Goal: Navigation & Orientation: Find specific page/section

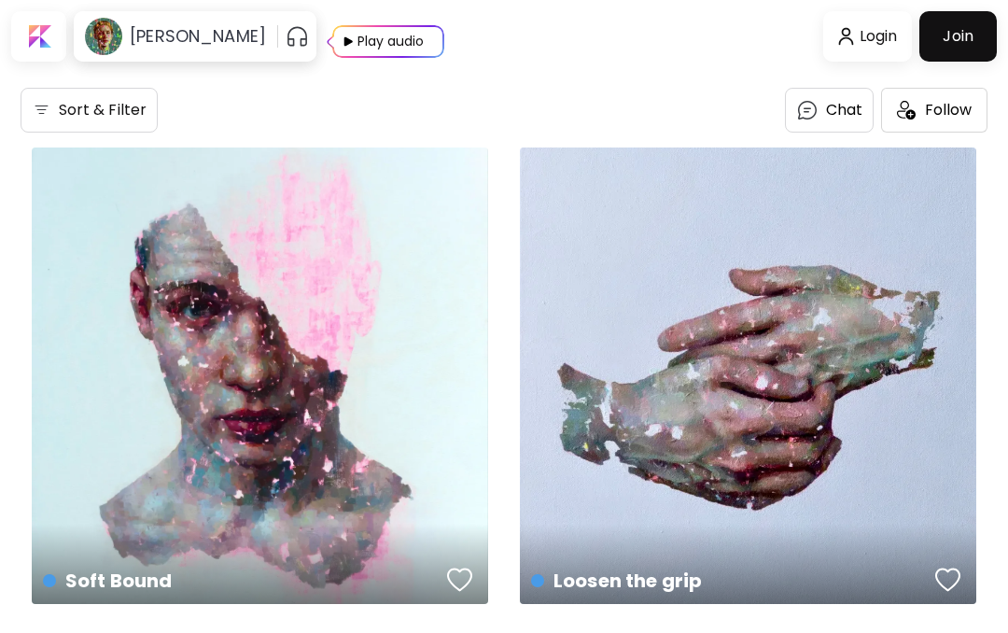
click at [356, 32] on img at bounding box center [343, 41] width 23 height 33
click at [244, 40] on h6 "[PERSON_NAME]" at bounding box center [198, 36] width 136 height 22
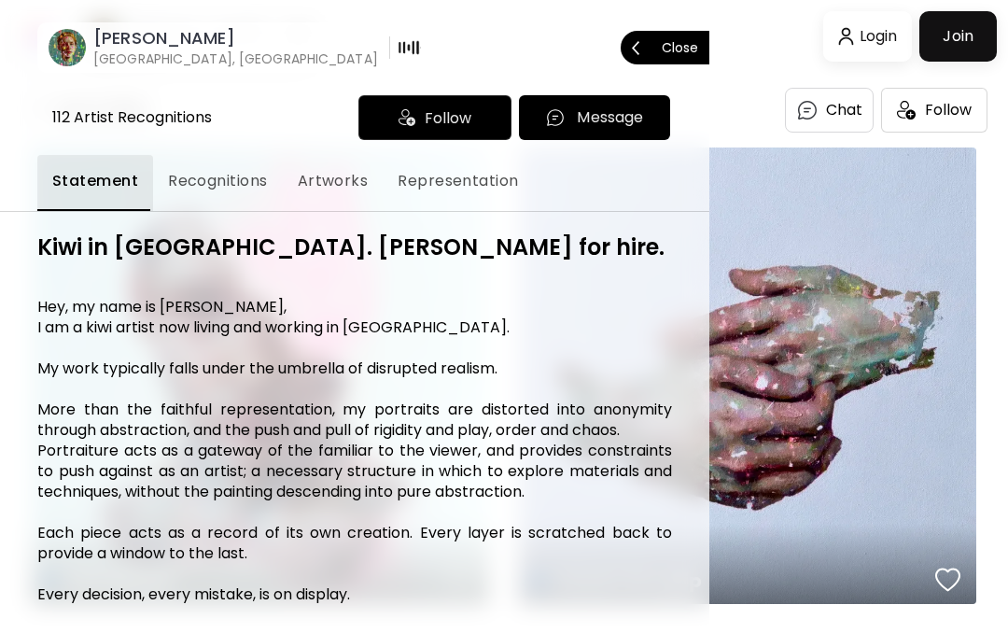
click at [307, 28] on div "[PERSON_NAME] [GEOGRAPHIC_DATA], [GEOGRAPHIC_DATA] Close" at bounding box center [354, 29] width 709 height 88
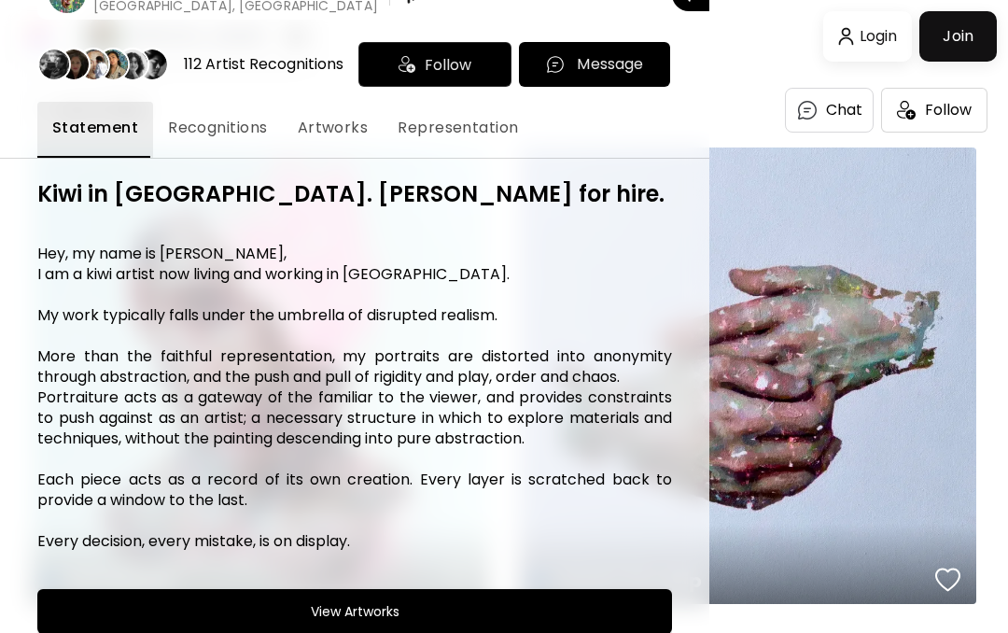
scroll to position [55, 0]
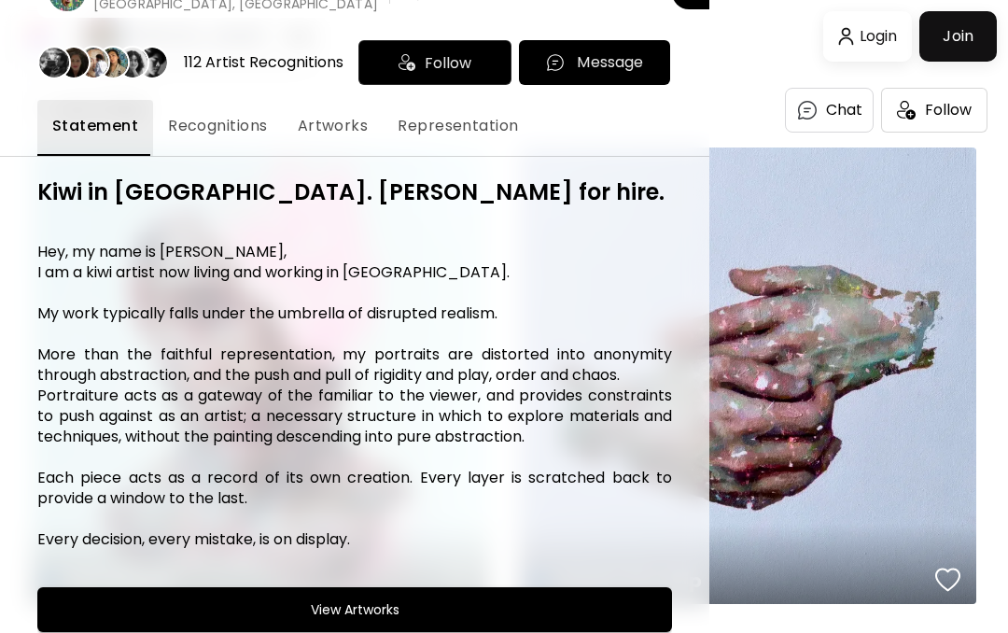
click at [259, 108] on button "Recognitions" at bounding box center [218, 128] width 130 height 56
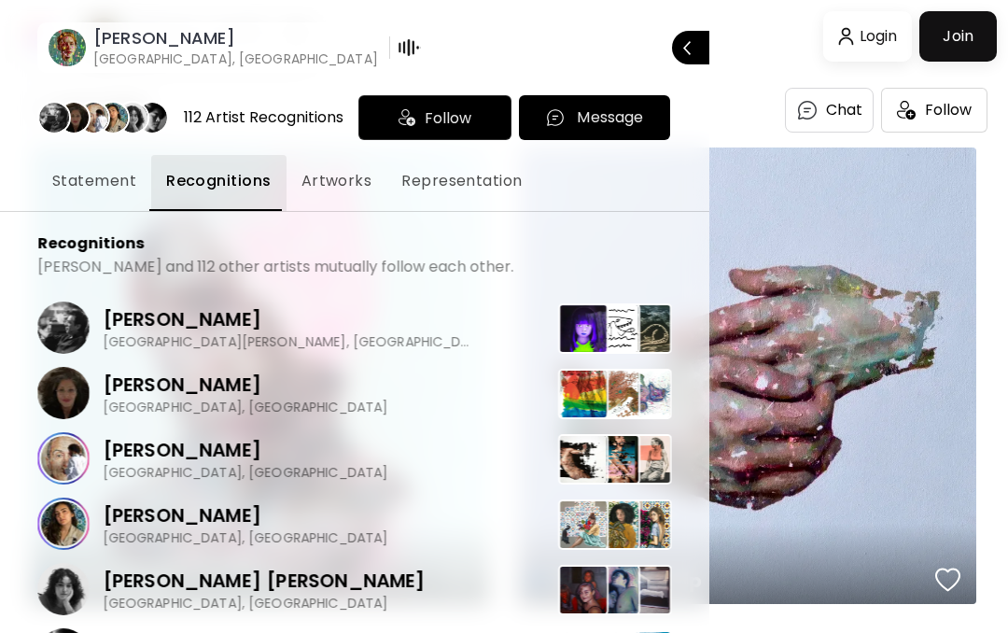
scroll to position [0, 0]
click at [339, 180] on span "Artworks" at bounding box center [337, 181] width 71 height 22
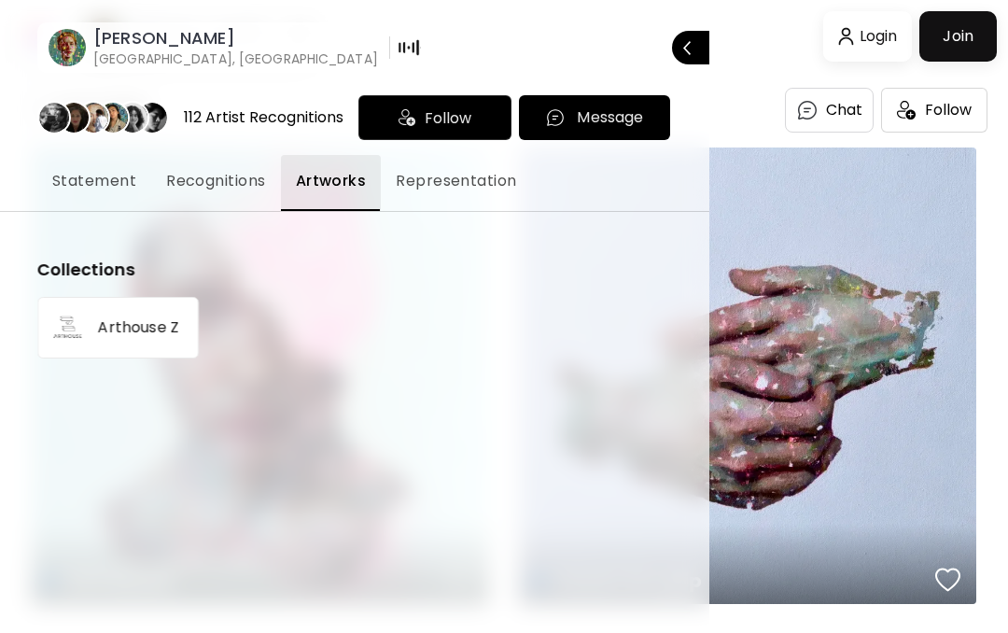
click at [145, 327] on p "Arthouse Z" at bounding box center [138, 327] width 81 height 15
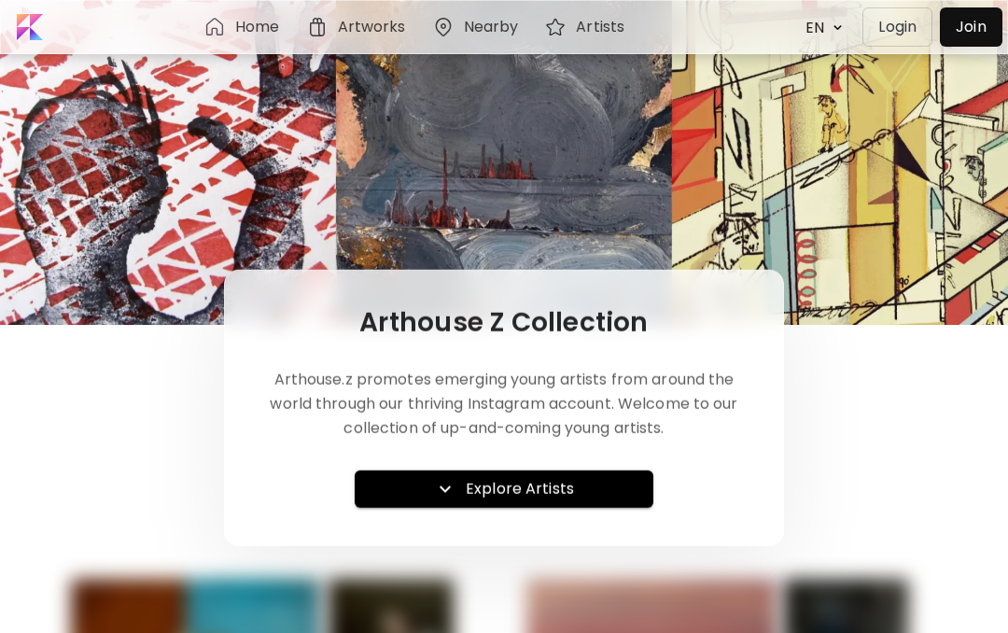
click at [575, 487] on span "Explore Artists" at bounding box center [504, 489] width 269 height 22
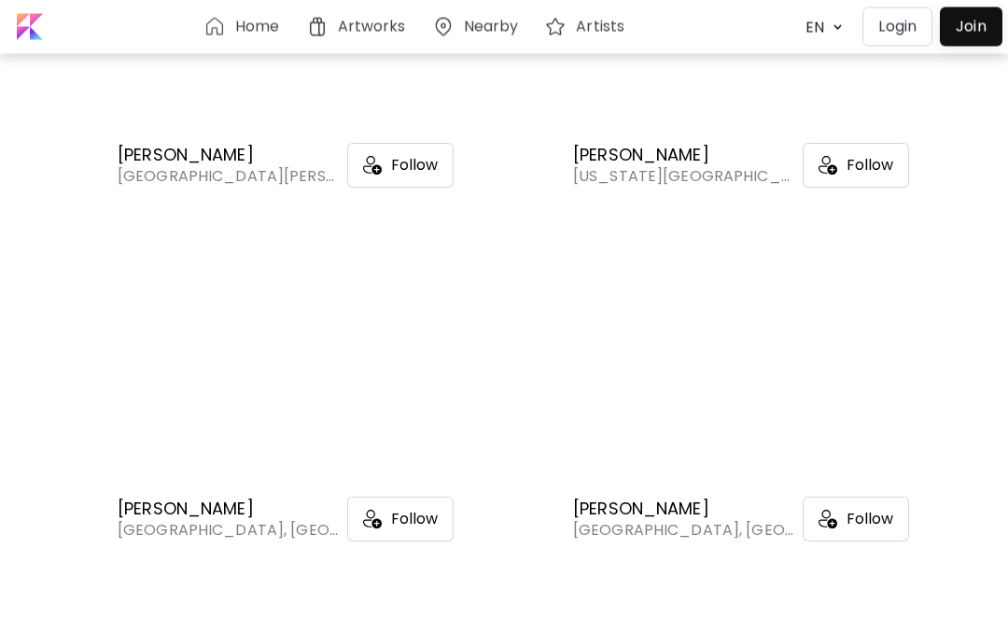
scroll to position [8122, 0]
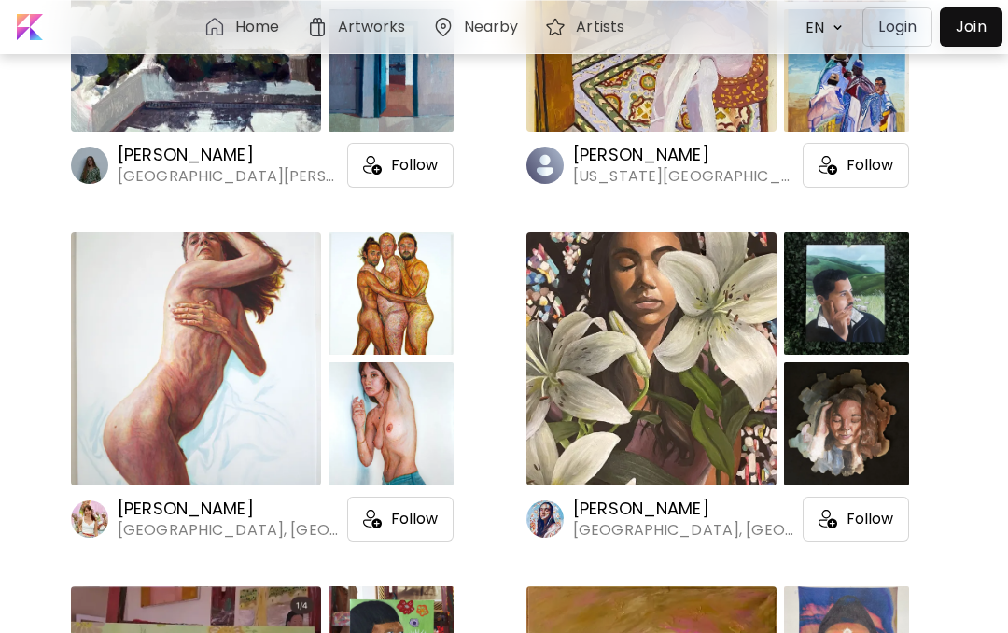
click at [719, 118] on div at bounding box center [652, 5] width 250 height 253
